Goal: Information Seeking & Learning: Learn about a topic

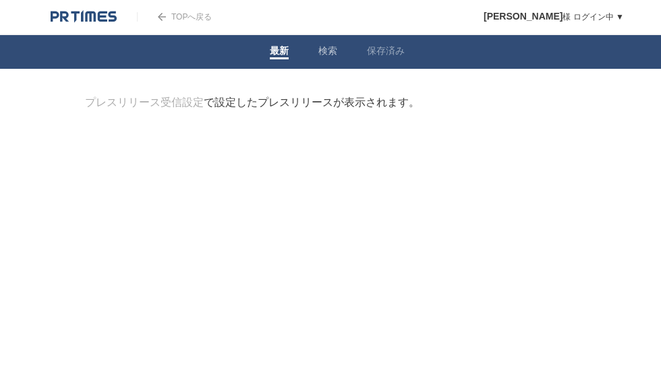
click at [335, 49] on link "検索" at bounding box center [327, 52] width 19 height 14
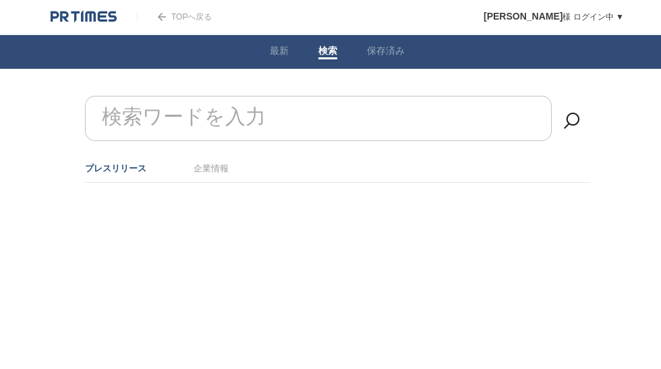
click at [326, 51] on link "検索" at bounding box center [327, 52] width 19 height 14
click at [312, 111] on input "検索ワードを入力" at bounding box center [318, 118] width 467 height 45
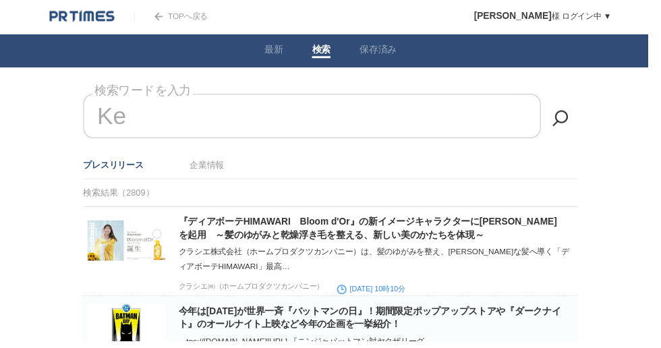
type input "K"
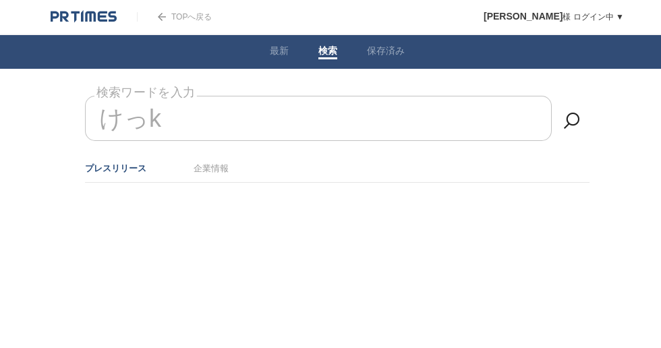
type input "けっこ"
type input "ん"
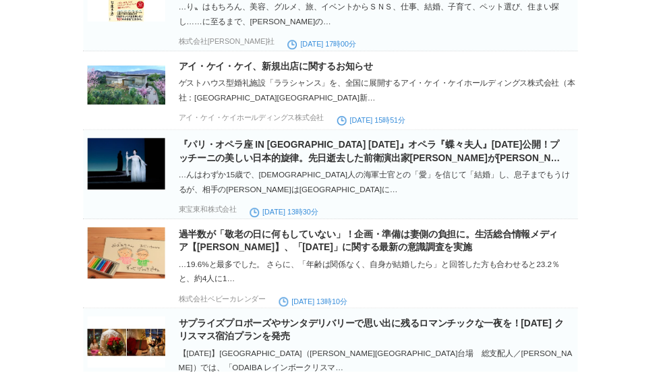
scroll to position [4056, 0]
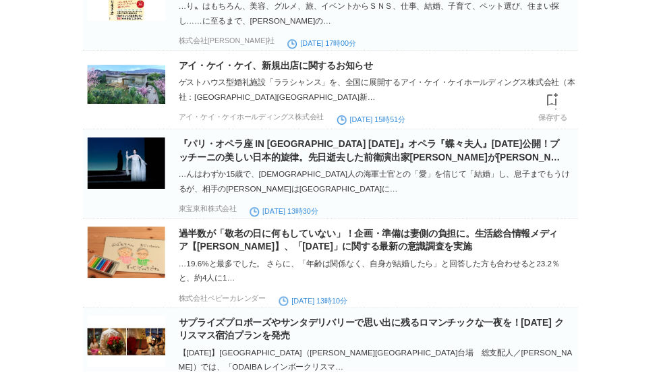
click at [216, 107] on div "ゲストハウス型婚礼施設「ララシャンス」を、全国に展開するアイ・ケイ・ケイホールディングス株式会社（本社：[GEOGRAPHIC_DATA][GEOGRAPHI…" at bounding box center [384, 92] width 405 height 30
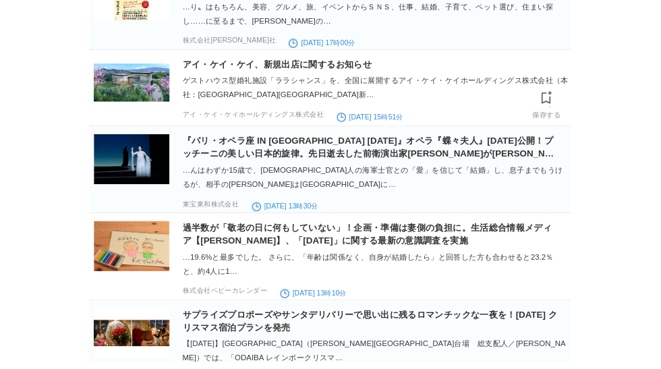
scroll to position [4056, 0]
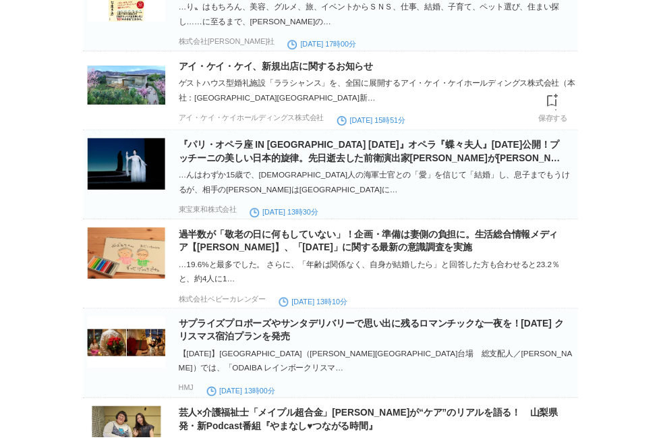
click at [269, 73] on link "アイ・ケイ・ケイ、新規出店に関するお知らせ" at bounding box center [281, 67] width 198 height 11
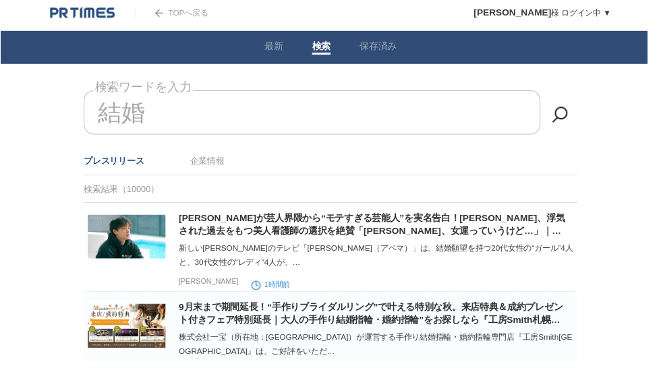
scroll to position [0, 0]
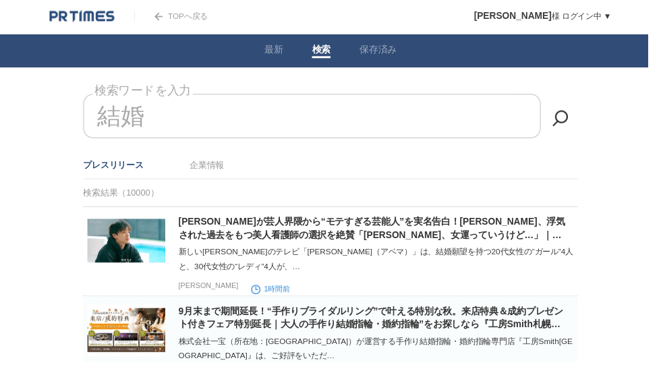
click at [423, 123] on input "結婚" at bounding box center [318, 118] width 467 height 45
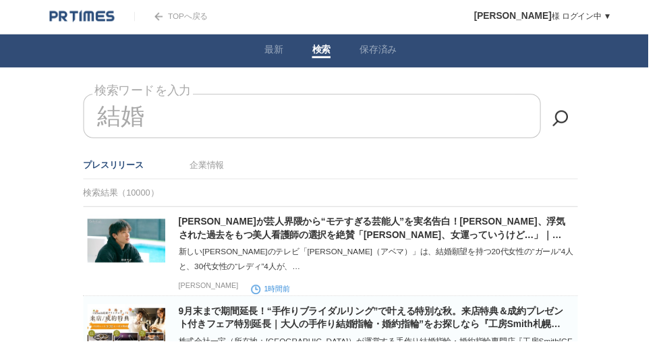
type input "結"
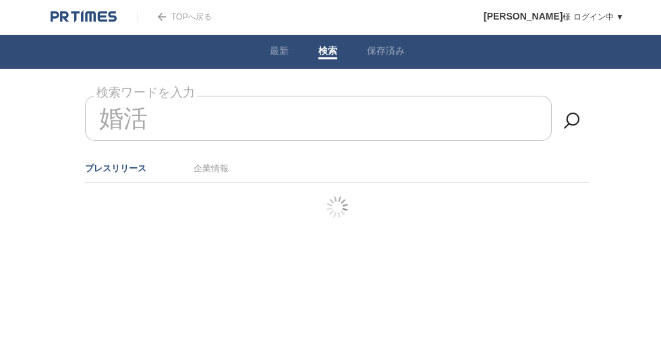
type input "婚活"
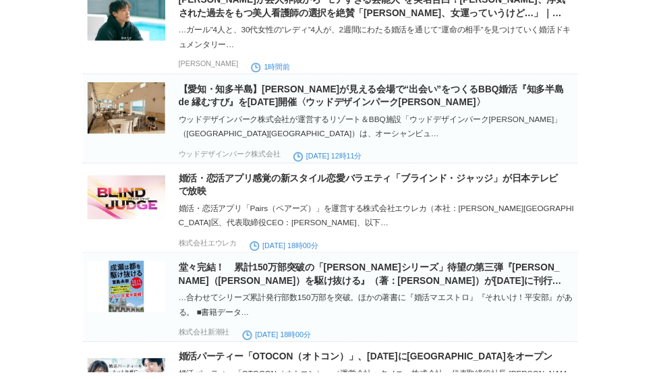
scroll to position [227, 0]
click at [198, 191] on link "婚活・恋活アプリ感覚の新スタイル恋愛バラエティ「ブラインド・ジャッジ」が日本テレビで放映" at bounding box center [375, 188] width 387 height 24
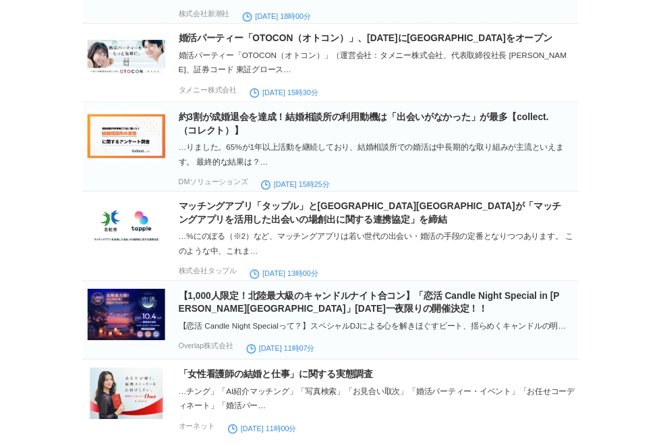
scroll to position [552, 0]
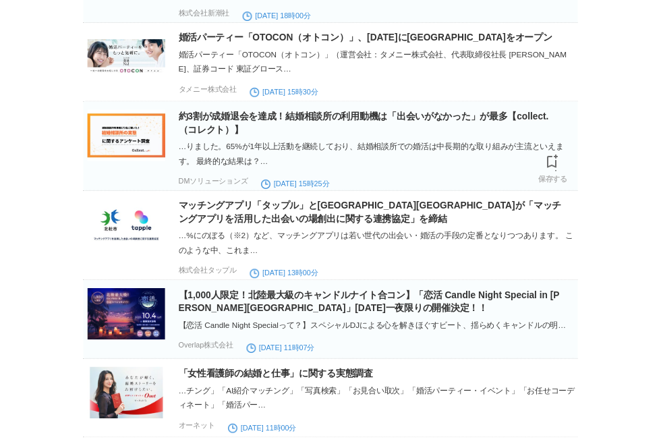
click at [216, 137] on link "約3割が成婚退会を達成！結婚相談所の利用動機は「出会いがなかった」が最多【collect.（コレクト）】" at bounding box center [371, 125] width 378 height 24
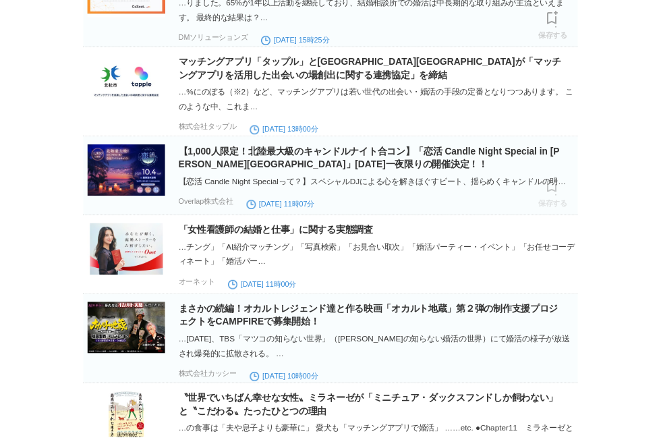
scroll to position [699, 0]
click at [210, 173] on link "【1,000人限定！北陸最大級のキャンドルナイト合コン】「恋活 Candle Night Special in [PERSON_NAME][GEOGRAPHI…" at bounding box center [376, 160] width 388 height 24
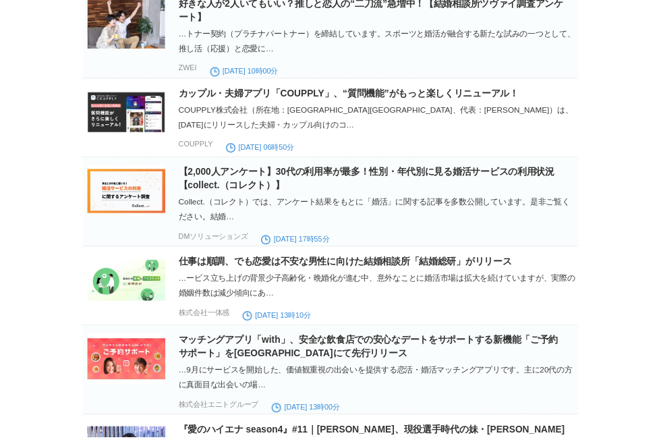
scroll to position [1363, 0]
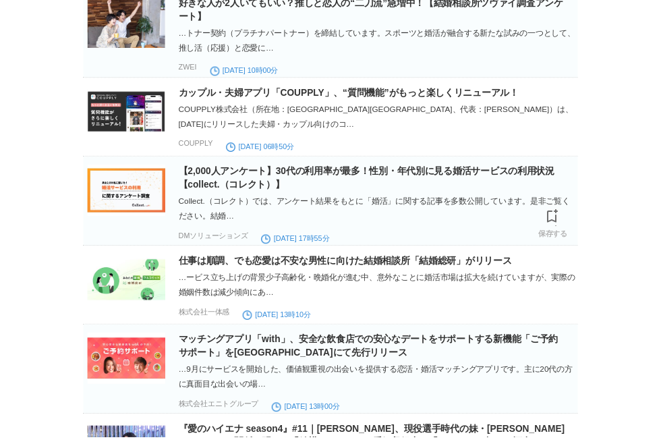
click at [398, 194] on link "【2,000人アンケート】30代の利用率が最多！性別・年代別に見る婚活サービスの利用状況【collect.（コレクト）】" at bounding box center [374, 181] width 384 height 24
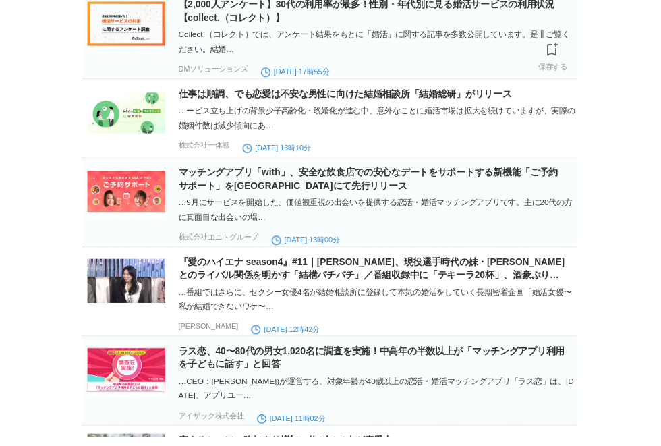
scroll to position [1533, 0]
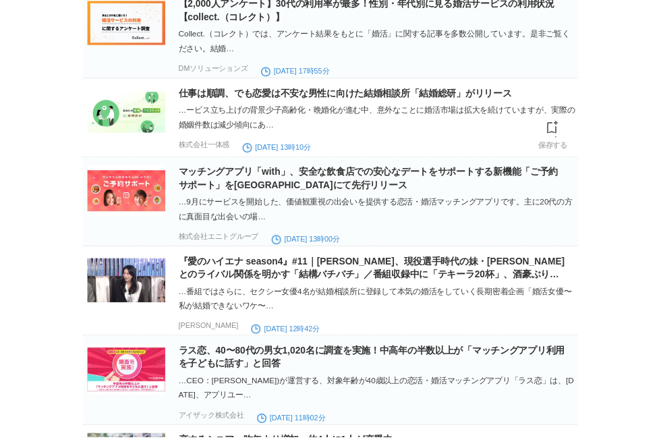
click at [282, 100] on link "仕事は順調、でも恋愛は不安な男性に向けた結婚相談所「結婚総研」がリリース" at bounding box center [352, 95] width 340 height 11
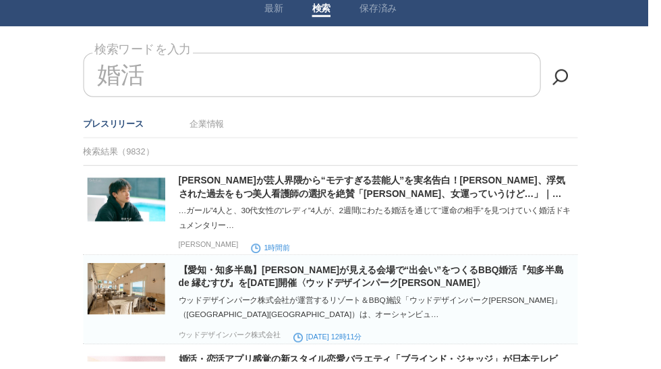
scroll to position [0, 0]
